Goal: Task Accomplishment & Management: Use online tool/utility

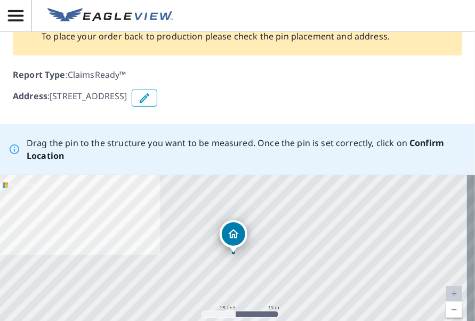
scroll to position [160, 0]
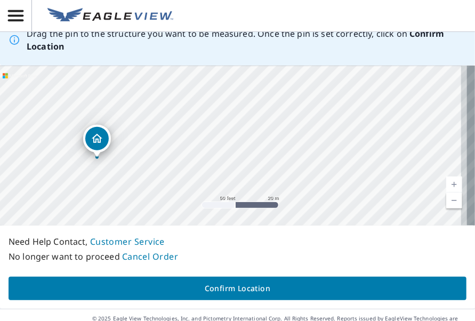
drag, startPoint x: 269, startPoint y: 138, endPoint x: 105, endPoint y: 157, distance: 165.3
click at [105, 157] on div "[STREET_ADDRESS]" at bounding box center [237, 146] width 475 height 160
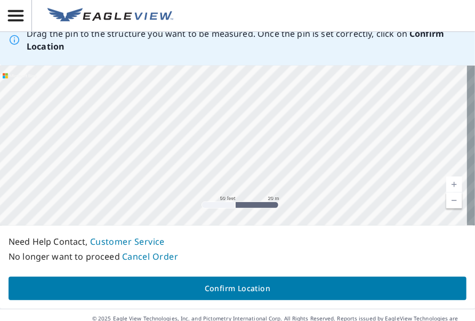
drag, startPoint x: 253, startPoint y: 131, endPoint x: 104, endPoint y: 149, distance: 149.9
click at [104, 149] on div "[STREET_ADDRESS]" at bounding box center [237, 146] width 475 height 160
drag, startPoint x: 229, startPoint y: 148, endPoint x: 204, endPoint y: 134, distance: 28.6
click at [204, 134] on div "[STREET_ADDRESS]" at bounding box center [237, 146] width 475 height 160
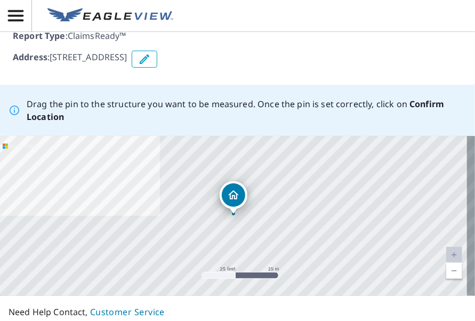
scroll to position [160, 0]
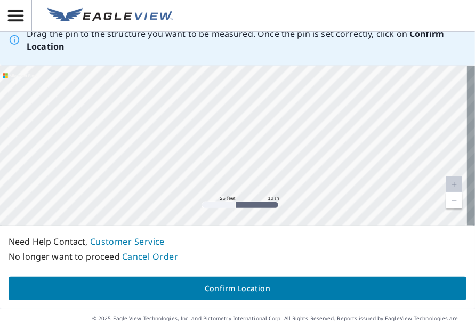
drag, startPoint x: 357, startPoint y: 137, endPoint x: 123, endPoint y: 140, distance: 234.7
click at [124, 141] on div "[STREET_ADDRESS]" at bounding box center [237, 146] width 475 height 160
drag, startPoint x: 259, startPoint y: 133, endPoint x: 159, endPoint y: 143, distance: 100.3
click at [143, 151] on div "[STREET_ADDRESS]" at bounding box center [237, 146] width 475 height 160
drag, startPoint x: 342, startPoint y: 157, endPoint x: 205, endPoint y: 268, distance: 176.3
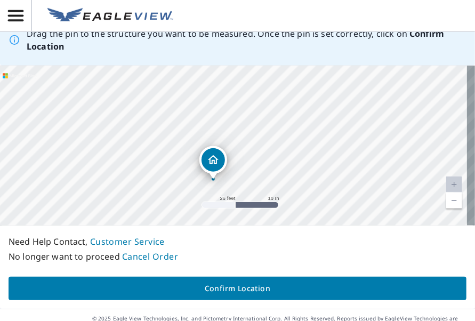
click at [206, 287] on div "Drag the pin to the structure you want to be measured. Once the pin is set corr…" at bounding box center [237, 161] width 475 height 294
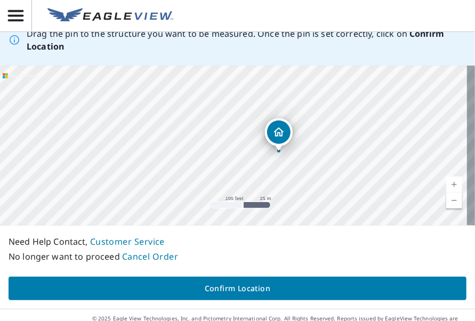
drag, startPoint x: 343, startPoint y: 149, endPoint x: 319, endPoint y: 164, distance: 28.7
click at [316, 164] on div "[STREET_ADDRESS]" at bounding box center [237, 146] width 475 height 160
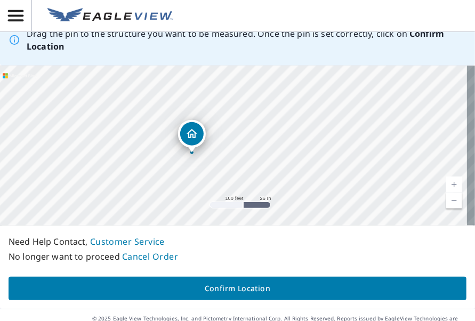
drag, startPoint x: 294, startPoint y: 113, endPoint x: 292, endPoint y: 158, distance: 45.4
click at [292, 157] on div "[STREET_ADDRESS]" at bounding box center [237, 146] width 475 height 160
click at [448, 141] on div "[STREET_ADDRESS]" at bounding box center [237, 146] width 475 height 160
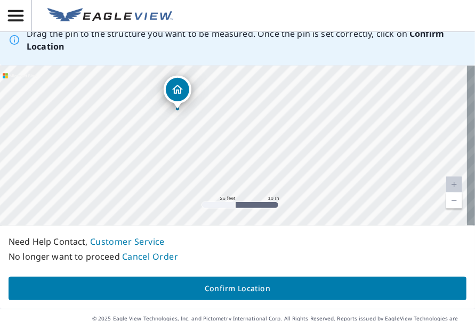
drag, startPoint x: 125, startPoint y: 155, endPoint x: 263, endPoint y: 152, distance: 138.2
click at [263, 152] on div "[STREET_ADDRESS]" at bounding box center [237, 146] width 475 height 160
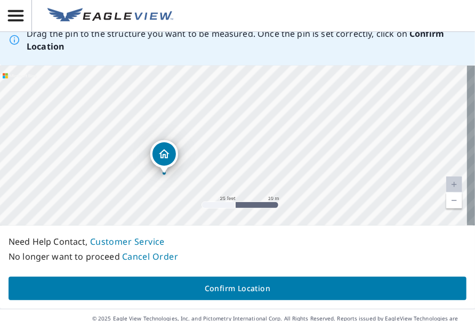
drag, startPoint x: 248, startPoint y: 153, endPoint x: 239, endPoint y: 214, distance: 61.9
click at [239, 214] on div "[STREET_ADDRESS]" at bounding box center [237, 146] width 475 height 160
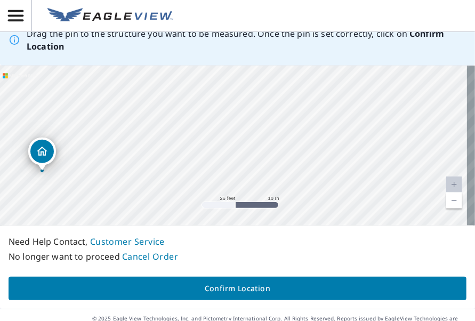
drag, startPoint x: 301, startPoint y: 165, endPoint x: 215, endPoint y: 167, distance: 85.9
click at [160, 164] on div "[STREET_ADDRESS]" at bounding box center [237, 146] width 475 height 160
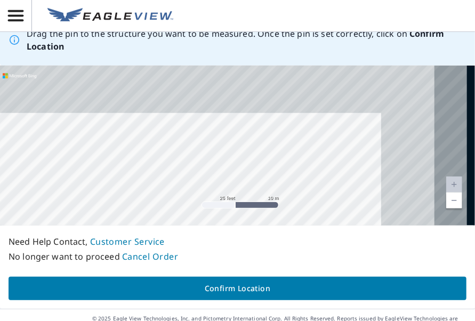
drag, startPoint x: 330, startPoint y: 150, endPoint x: 259, endPoint y: 196, distance: 84.5
click at [257, 200] on div "[STREET_ADDRESS]" at bounding box center [237, 146] width 475 height 160
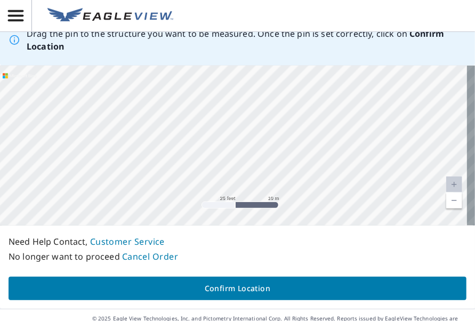
drag, startPoint x: 332, startPoint y: 175, endPoint x: 254, endPoint y: 221, distance: 90.8
click at [254, 221] on div "[STREET_ADDRESS]" at bounding box center [237, 146] width 475 height 160
drag, startPoint x: 268, startPoint y: 195, endPoint x: 268, endPoint y: 147, distance: 47.5
click at [268, 147] on div "[STREET_ADDRESS]" at bounding box center [237, 146] width 475 height 160
drag, startPoint x: 150, startPoint y: 181, endPoint x: 198, endPoint y: 163, distance: 50.8
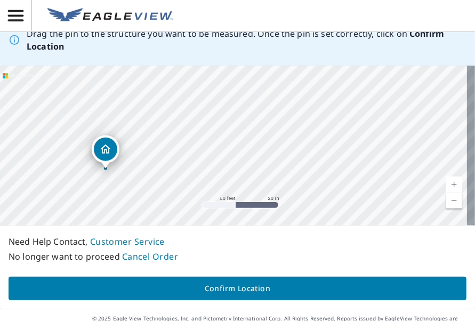
click at [198, 163] on div "[STREET_ADDRESS]" at bounding box center [237, 146] width 475 height 160
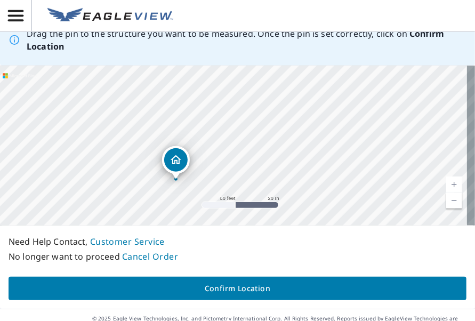
drag, startPoint x: 123, startPoint y: 186, endPoint x: 193, endPoint y: 197, distance: 71.3
click at [193, 197] on div "[STREET_ADDRESS]" at bounding box center [237, 146] width 475 height 160
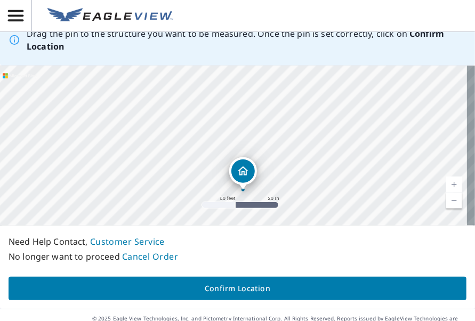
drag, startPoint x: 273, startPoint y: 153, endPoint x: 329, endPoint y: 179, distance: 61.8
click at [330, 177] on div "[STREET_ADDRESS]" at bounding box center [237, 146] width 475 height 160
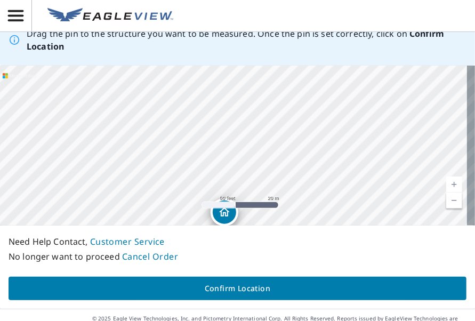
drag, startPoint x: 236, startPoint y: 126, endPoint x: 219, endPoint y: 166, distance: 43.3
click at [219, 166] on div "[STREET_ADDRESS]" at bounding box center [237, 146] width 475 height 160
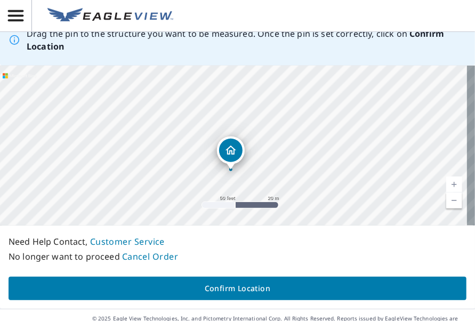
drag, startPoint x: 194, startPoint y: 155, endPoint x: 199, endPoint y: 95, distance: 60.0
click at [199, 95] on div "[STREET_ADDRESS]" at bounding box center [237, 146] width 475 height 160
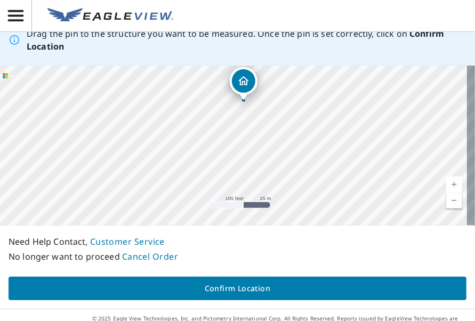
drag, startPoint x: 261, startPoint y: 191, endPoint x: 261, endPoint y: 129, distance: 62.9
click at [261, 129] on div "[STREET_ADDRESS]" at bounding box center [237, 146] width 475 height 160
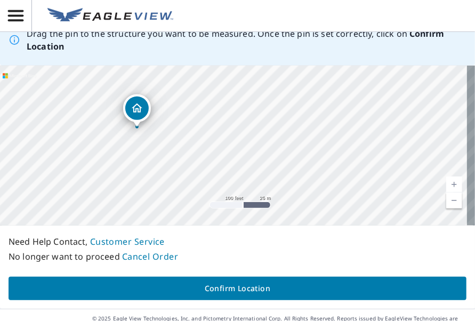
drag, startPoint x: 324, startPoint y: 182, endPoint x: 220, endPoint y: 180, distance: 104.0
click at [220, 180] on div "[STREET_ADDRESS]" at bounding box center [237, 146] width 475 height 160
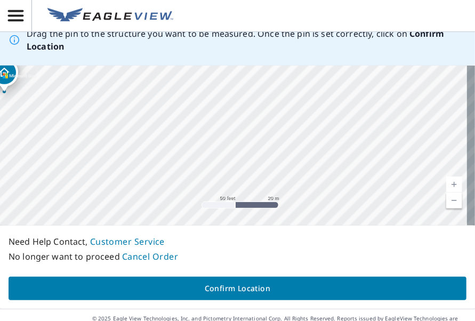
drag, startPoint x: 193, startPoint y: 171, endPoint x: 145, endPoint y: 180, distance: 49.5
click at [145, 180] on div "[STREET_ADDRESS]" at bounding box center [237, 146] width 475 height 160
drag, startPoint x: 297, startPoint y: 189, endPoint x: 206, endPoint y: 116, distance: 116.9
click at [206, 116] on div "[STREET_ADDRESS]" at bounding box center [237, 146] width 475 height 160
drag, startPoint x: 255, startPoint y: 154, endPoint x: 283, endPoint y: 281, distance: 129.3
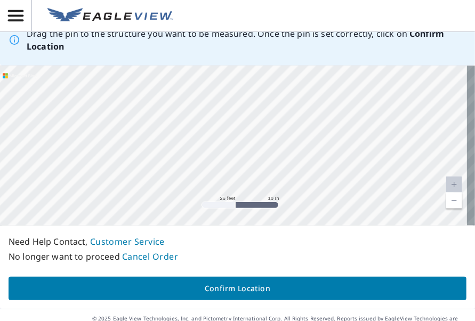
click at [283, 280] on div "Drag the pin to the structure you want to be measured. Once the pin is set corr…" at bounding box center [237, 161] width 475 height 294
drag, startPoint x: 301, startPoint y: 174, endPoint x: 300, endPoint y: 197, distance: 22.4
click at [304, 194] on div "[STREET_ADDRESS]" at bounding box center [237, 146] width 475 height 160
drag, startPoint x: 290, startPoint y: 180, endPoint x: 258, endPoint y: 237, distance: 65.6
click at [259, 237] on div "Drag the pin to the structure you want to be measured. Once the pin is set corr…" at bounding box center [237, 161] width 475 height 294
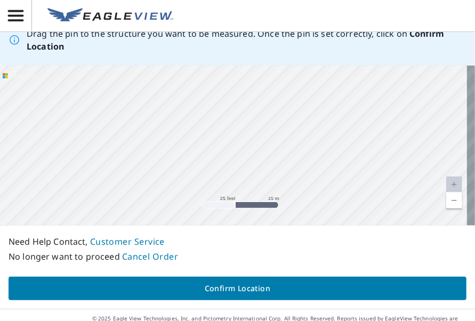
drag, startPoint x: 282, startPoint y: 121, endPoint x: 279, endPoint y: 180, distance: 58.7
click at [278, 173] on div "[STREET_ADDRESS]" at bounding box center [237, 146] width 475 height 160
drag, startPoint x: 279, startPoint y: 116, endPoint x: 269, endPoint y: 244, distance: 128.4
click at [268, 242] on div "Drag the pin to the structure you want to be measured. Once the pin is set corr…" at bounding box center [237, 161] width 475 height 294
click at [286, 174] on div "[STREET_ADDRESS]" at bounding box center [237, 146] width 475 height 160
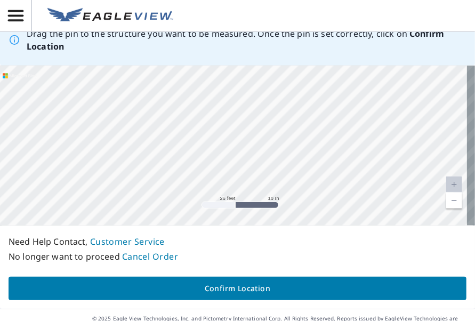
drag, startPoint x: 257, startPoint y: 131, endPoint x: 283, endPoint y: 228, distance: 100.4
click at [289, 228] on div "Drag the pin to the structure you want to be measured. Once the pin is set corr…" at bounding box center [237, 161] width 475 height 294
drag, startPoint x: 275, startPoint y: 186, endPoint x: 265, endPoint y: 205, distance: 21.7
click at [273, 194] on div "[STREET_ADDRESS]" at bounding box center [237, 146] width 475 height 160
drag, startPoint x: 228, startPoint y: 168, endPoint x: 229, endPoint y: 190, distance: 21.9
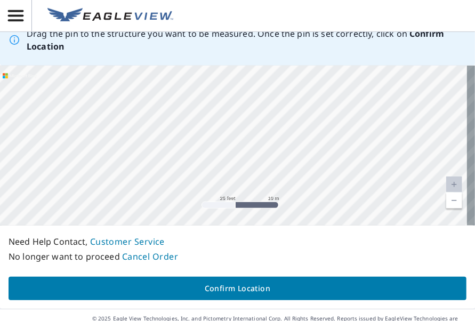
click at [229, 190] on div "[STREET_ADDRESS]" at bounding box center [237, 146] width 475 height 160
drag, startPoint x: 112, startPoint y: 164, endPoint x: 191, endPoint y: 237, distance: 107.2
click at [190, 237] on div "Drag the pin to the structure you want to be measured. Once the pin is set corr…" at bounding box center [237, 161] width 475 height 294
click at [311, 189] on div "[STREET_ADDRESS]" at bounding box center [237, 146] width 475 height 160
drag, startPoint x: 102, startPoint y: 167, endPoint x: 89, endPoint y: 137, distance: 33.0
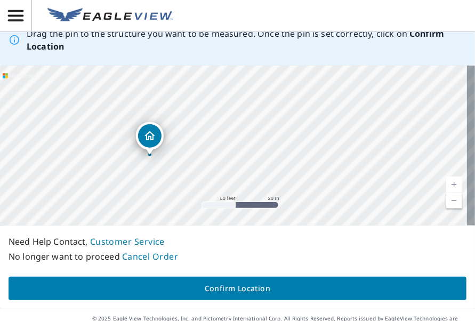
click at [90, 127] on div "[STREET_ADDRESS]" at bounding box center [237, 146] width 475 height 160
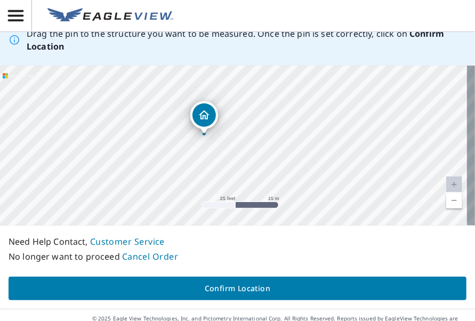
drag, startPoint x: 82, startPoint y: 158, endPoint x: 81, endPoint y: 134, distance: 24.5
click at [81, 134] on div "[STREET_ADDRESS]" at bounding box center [237, 146] width 475 height 160
drag, startPoint x: 94, startPoint y: 145, endPoint x: 94, endPoint y: 160, distance: 15.5
click at [94, 160] on div "[STREET_ADDRESS]" at bounding box center [237, 146] width 475 height 160
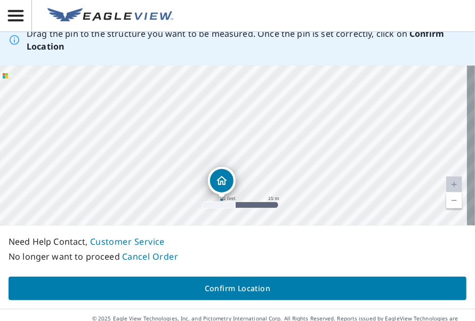
drag, startPoint x: 125, startPoint y: 123, endPoint x: 142, endPoint y: 165, distance: 45.7
click at [142, 170] on div "[STREET_ADDRESS]" at bounding box center [237, 146] width 475 height 160
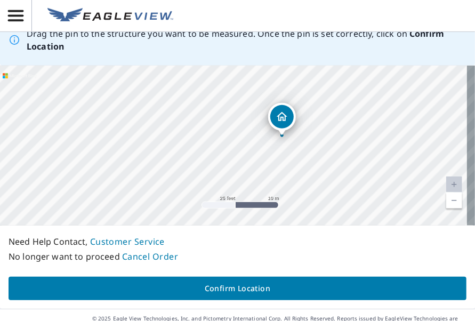
drag, startPoint x: 142, startPoint y: 165, endPoint x: 203, endPoint y: 104, distance: 86.0
click at [203, 104] on div "[STREET_ADDRESS]" at bounding box center [237, 146] width 475 height 160
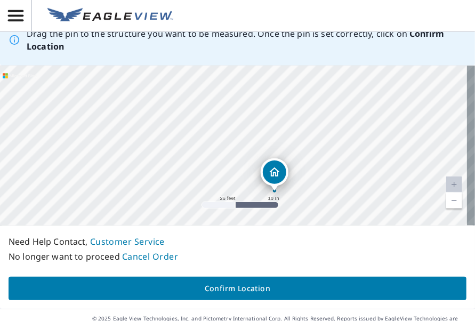
drag, startPoint x: 136, startPoint y: 147, endPoint x: 137, endPoint y: 183, distance: 36.3
click at [137, 183] on div "[STREET_ADDRESS]" at bounding box center [237, 146] width 475 height 160
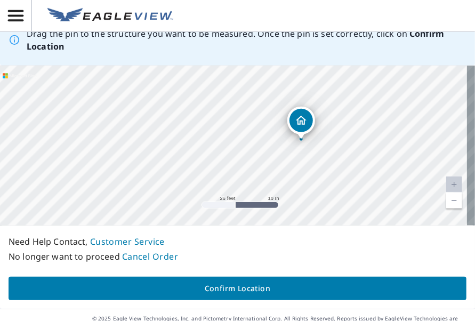
drag, startPoint x: 114, startPoint y: 177, endPoint x: 147, endPoint y: 120, distance: 65.7
click at [147, 120] on div "[STREET_ADDRESS]" at bounding box center [237, 146] width 475 height 160
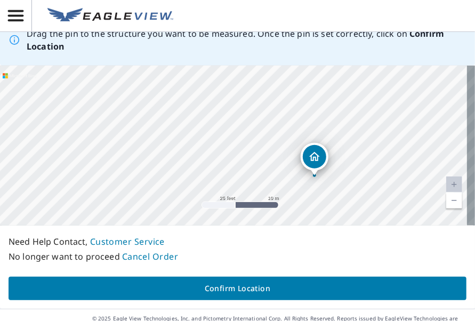
drag, startPoint x: 156, startPoint y: 137, endPoint x: 162, endPoint y: 178, distance: 41.0
click at [163, 179] on div "[STREET_ADDRESS]" at bounding box center [237, 146] width 475 height 160
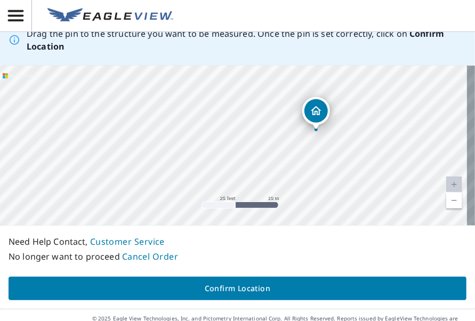
drag, startPoint x: 131, startPoint y: 157, endPoint x: 133, endPoint y: 109, distance: 48.0
click at [134, 109] on div "[STREET_ADDRESS]" at bounding box center [237, 146] width 475 height 160
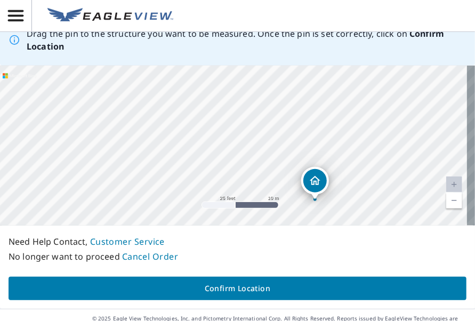
drag, startPoint x: 123, startPoint y: 134, endPoint x: 121, endPoint y: 206, distance: 72.0
click at [121, 206] on div "[STREET_ADDRESS]" at bounding box center [237, 146] width 475 height 160
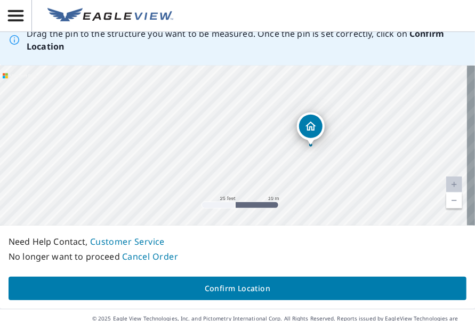
drag, startPoint x: 130, startPoint y: 179, endPoint x: 122, endPoint y: 101, distance: 78.9
click at [122, 104] on div "[STREET_ADDRESS]" at bounding box center [237, 146] width 475 height 160
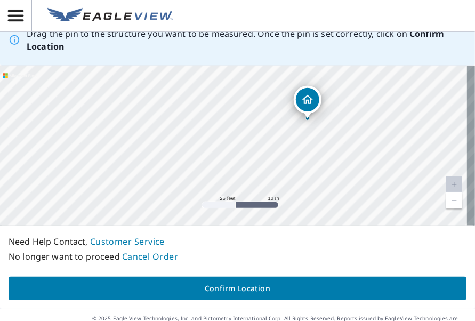
click at [149, 158] on div "[STREET_ADDRESS]" at bounding box center [237, 146] width 475 height 160
click at [305, 129] on div "[STREET_ADDRESS]" at bounding box center [237, 146] width 475 height 160
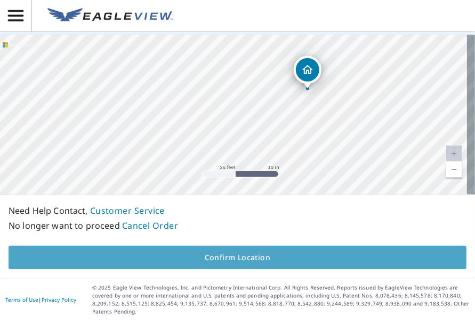
click at [237, 259] on span "Confirm Location" at bounding box center [237, 257] width 441 height 13
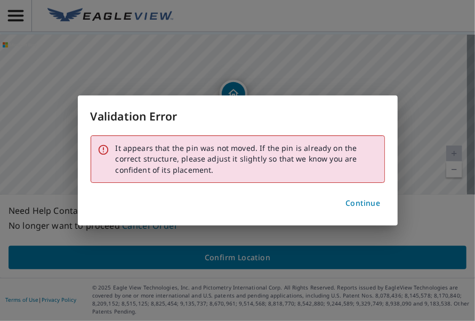
click at [364, 202] on span "Continue" at bounding box center [363, 203] width 35 height 13
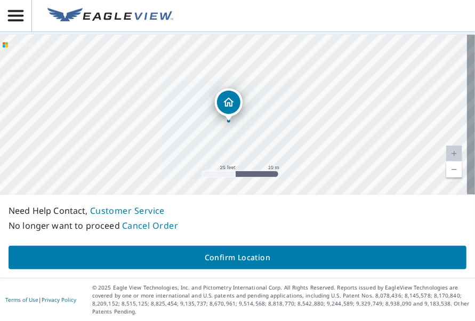
drag, startPoint x: 232, startPoint y: 93, endPoint x: 227, endPoint y: 102, distance: 9.8
click at [224, 253] on span "Confirm Location" at bounding box center [237, 257] width 441 height 13
